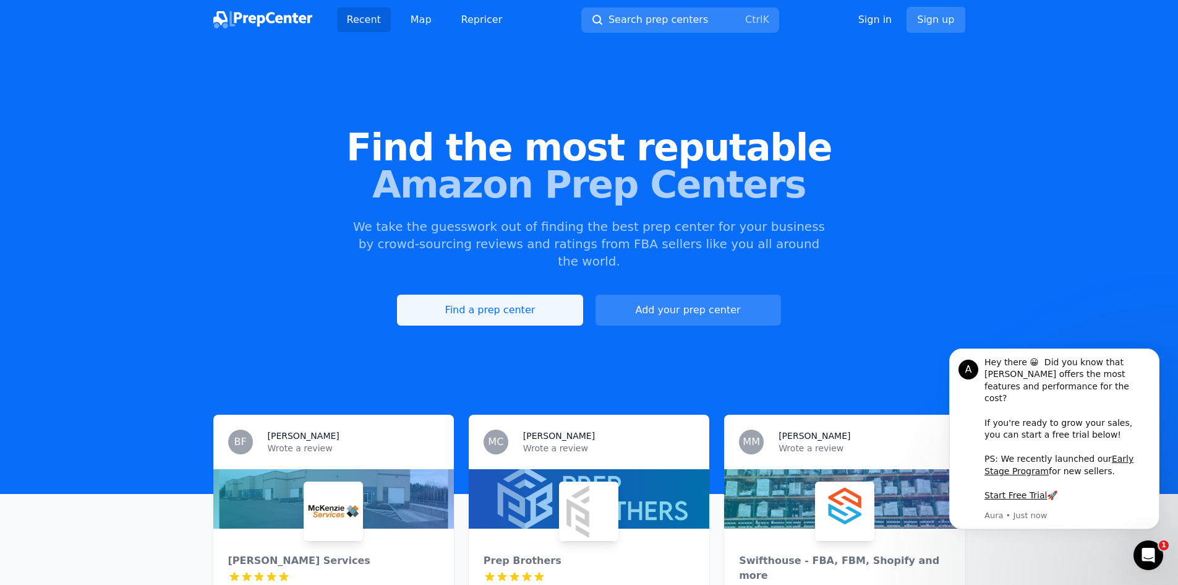
click at [485, 295] on link "Find a prep center" at bounding box center [490, 309] width 186 height 31
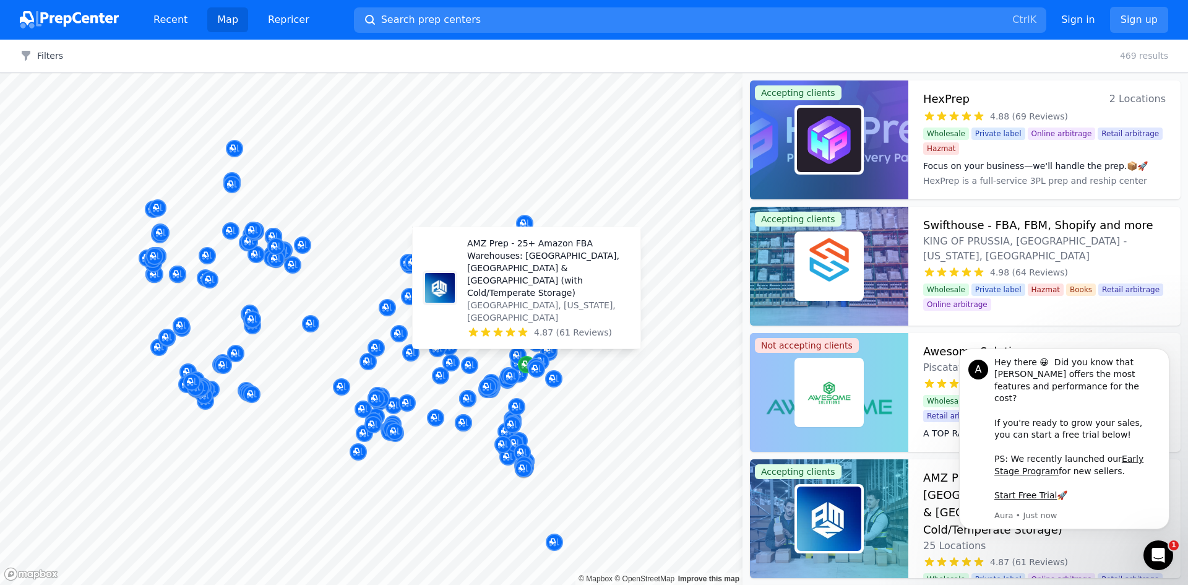
click at [521, 367] on div "Map marker" at bounding box center [526, 364] width 17 height 17
click at [522, 365] on icon "Map marker" at bounding box center [524, 364] width 6 height 6
drag, startPoint x: 522, startPoint y: 365, endPoint x: 529, endPoint y: 348, distance: 18.8
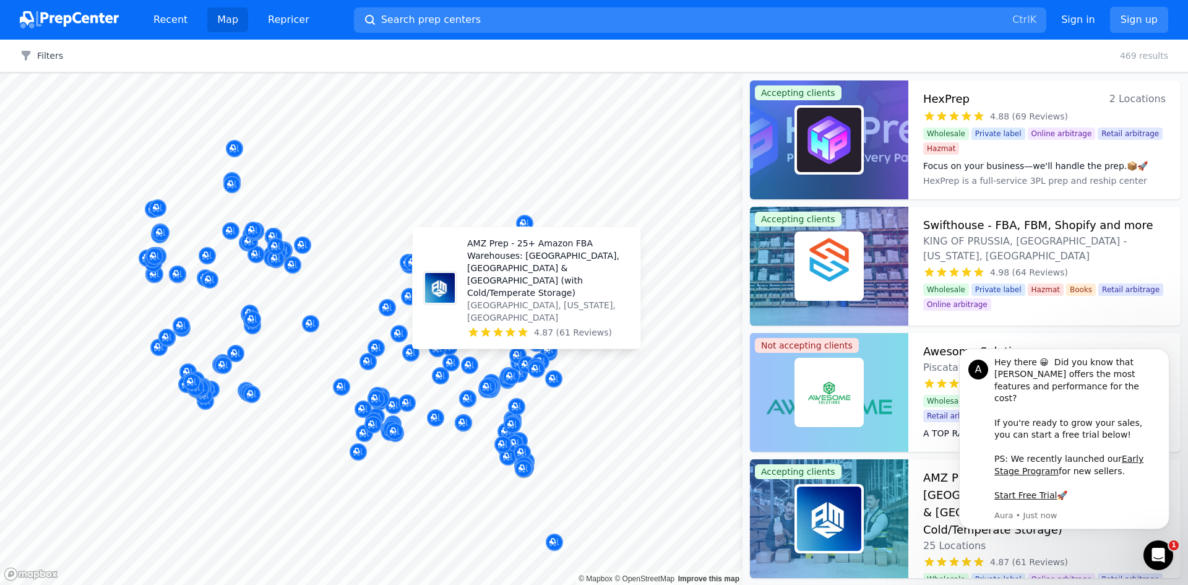
click at [523, 365] on icon "Map marker" at bounding box center [524, 364] width 6 height 6
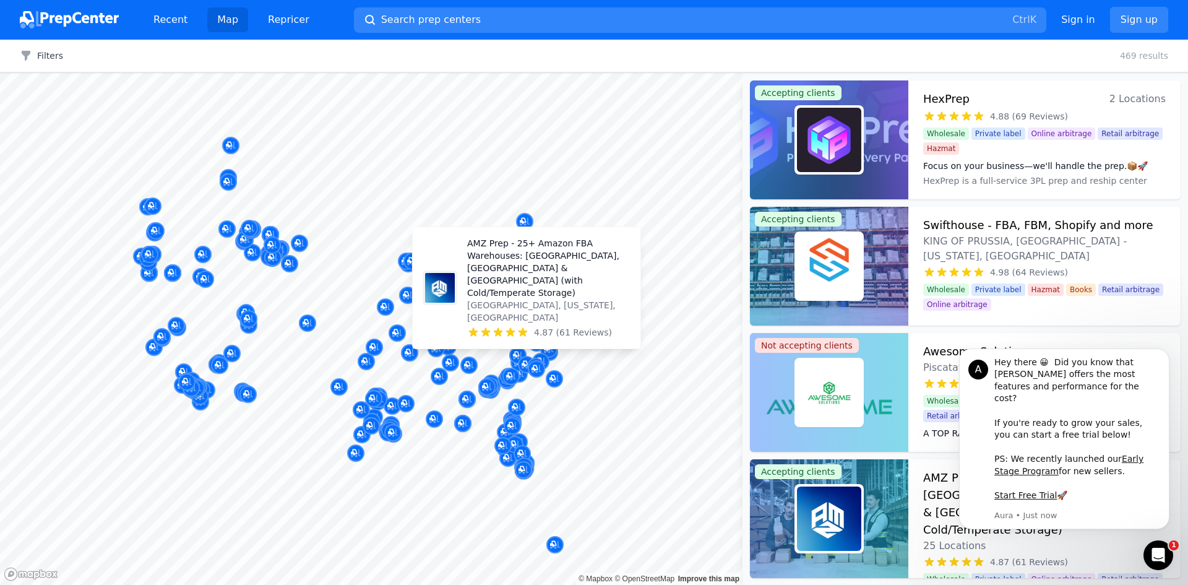
click at [525, 327] on icon at bounding box center [523, 332] width 12 height 12
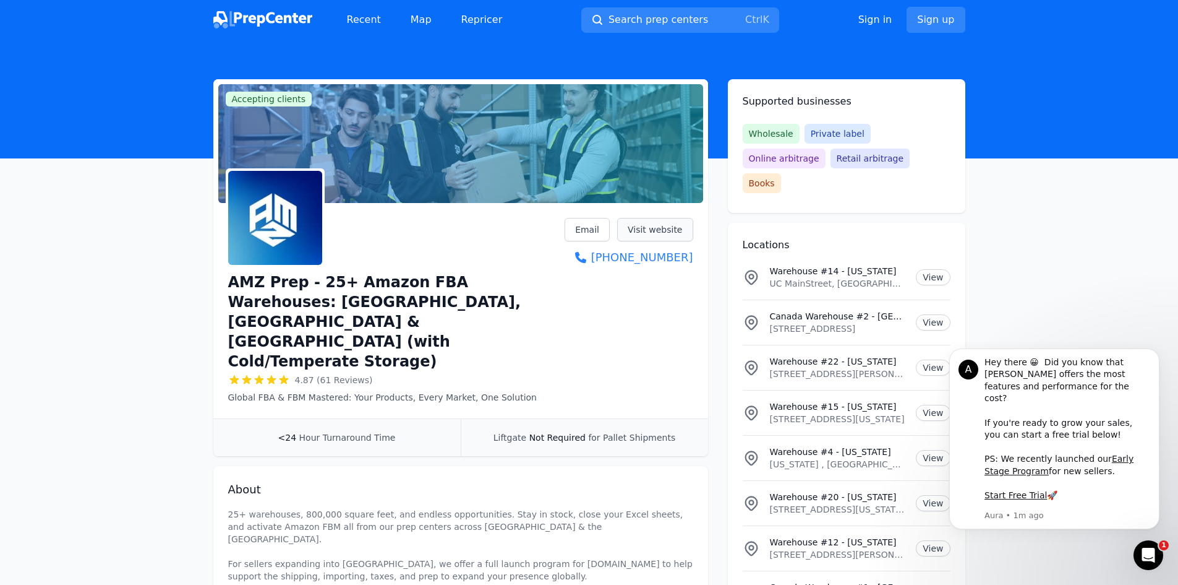
click at [658, 226] on link "Visit website" at bounding box center [655, 230] width 76 height 24
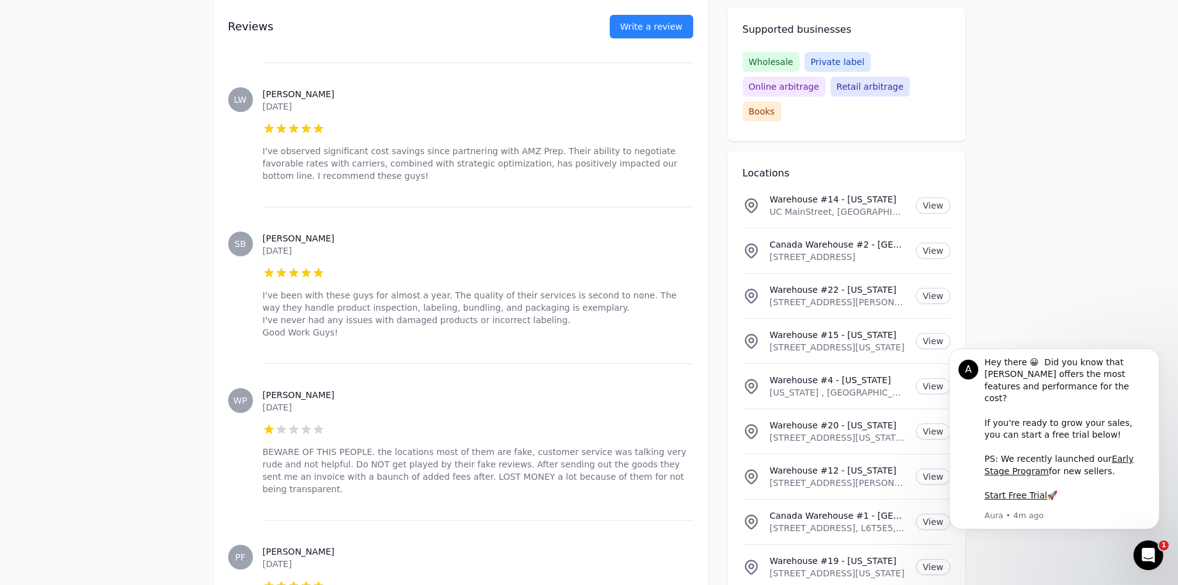
scroll to position [6371, 0]
